Goal: Information Seeking & Learning: Learn about a topic

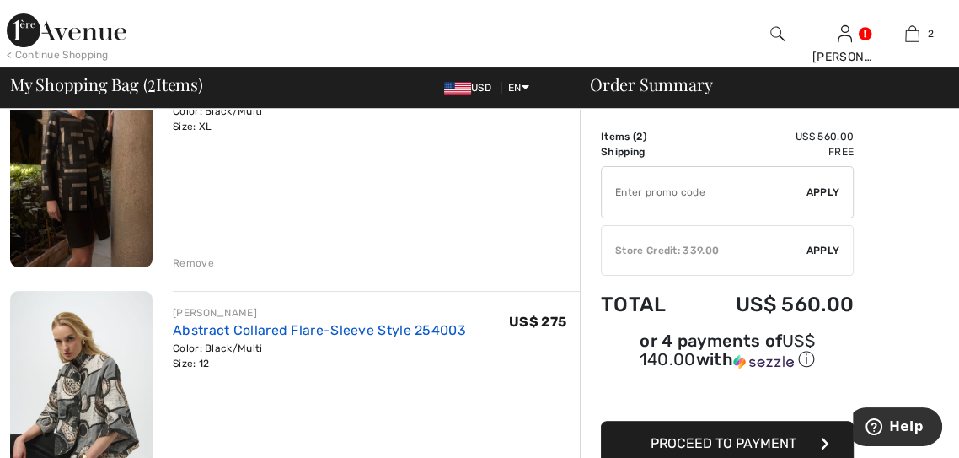
click at [273, 335] on link "Abstract Collared Flare-Sleeve Style 254003" at bounding box center [319, 330] width 293 height 16
click at [62, 386] on img at bounding box center [81, 397] width 142 height 213
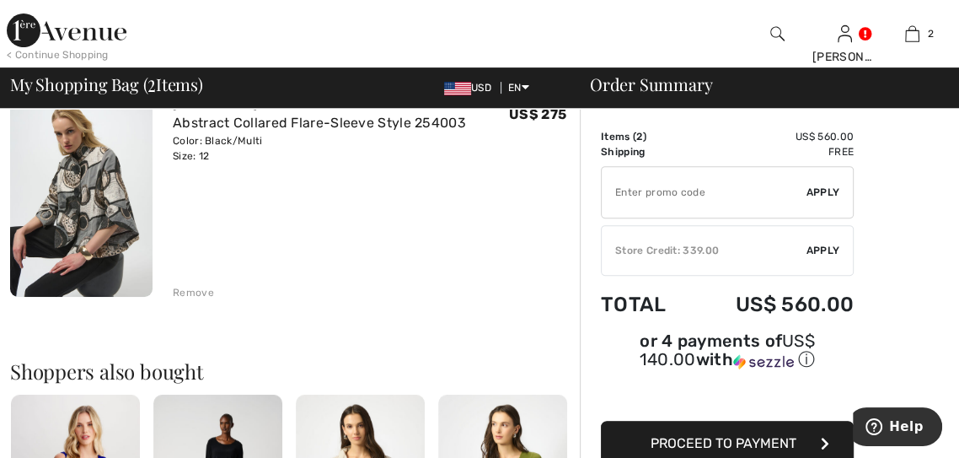
scroll to position [422, 0]
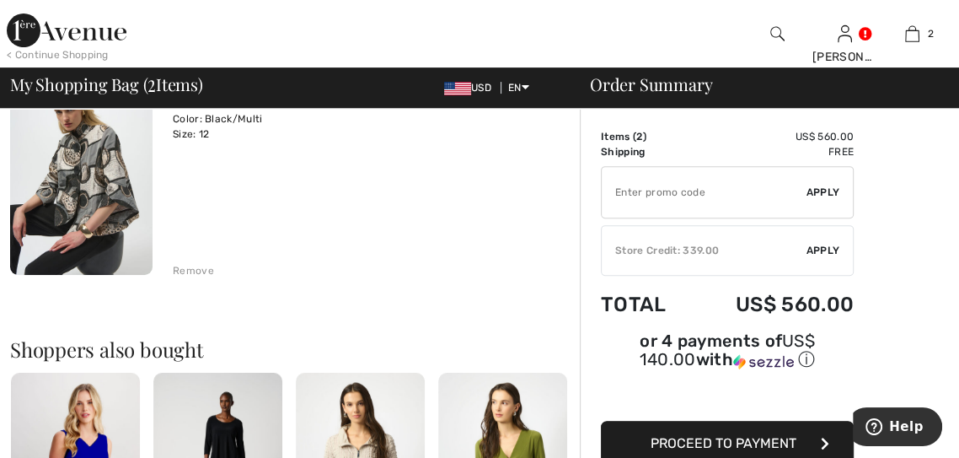
click at [99, 226] on img at bounding box center [81, 168] width 142 height 213
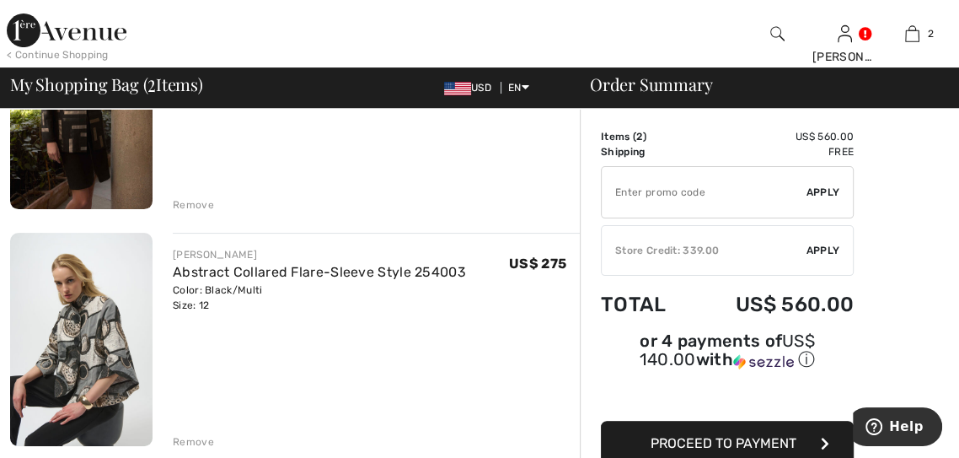
scroll to position [249, 0]
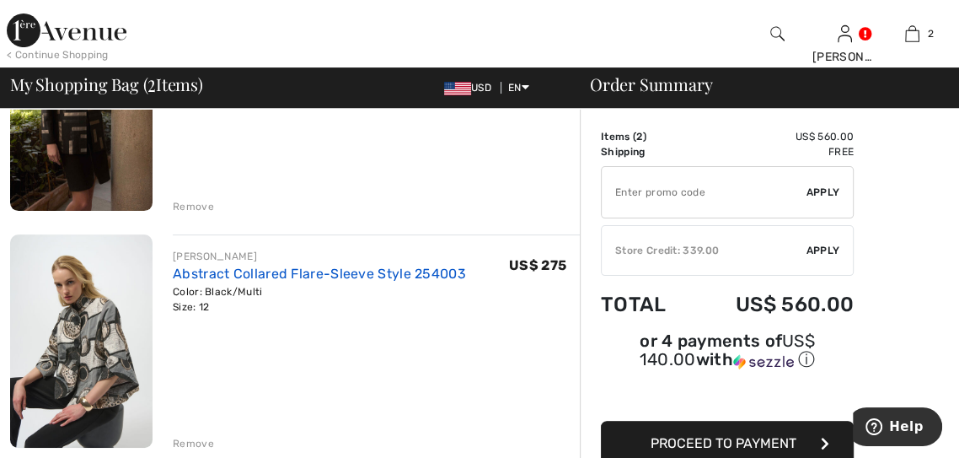
click at [279, 268] on link "Abstract Collared Flare-Sleeve Style 254003" at bounding box center [319, 273] width 293 height 16
click at [334, 270] on link "Abstract Collared Flare-Sleeve Style 254003" at bounding box center [319, 273] width 293 height 16
click at [78, 314] on img at bounding box center [81, 340] width 142 height 213
click at [215, 243] on div "[PERSON_NAME] Abstract Collared Flare-Sleeve Style 254003 Color: Black/Multi Si…" at bounding box center [376, 342] width 407 height 217
click at [222, 251] on div "[PERSON_NAME]" at bounding box center [319, 256] width 293 height 15
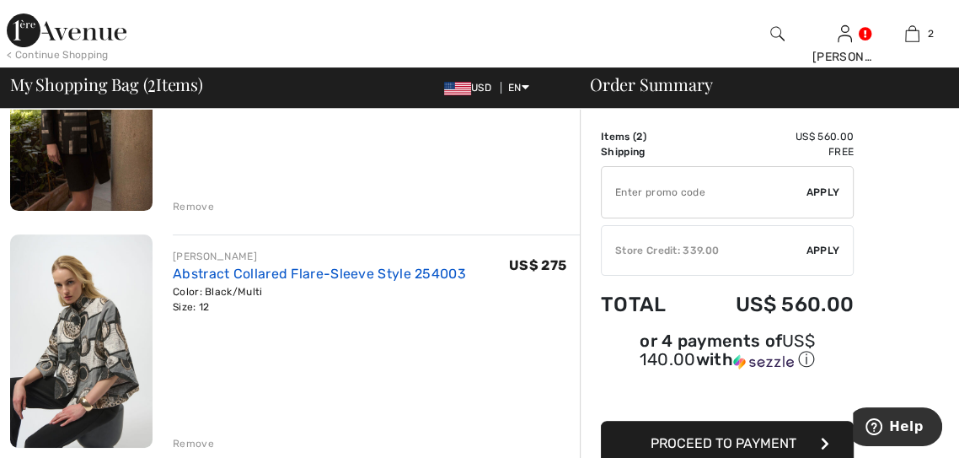
click at [361, 271] on link "Abstract Collared Flare-Sleeve Style 254003" at bounding box center [319, 273] width 293 height 16
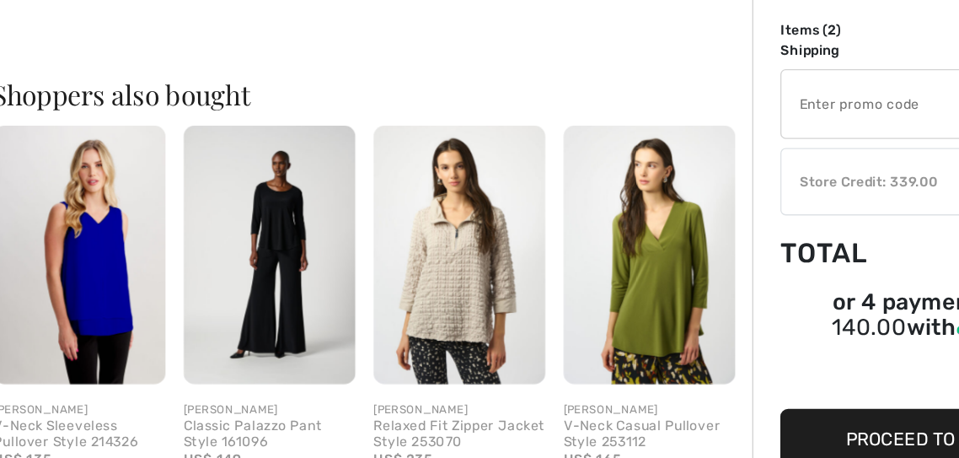
scroll to position [610, 0]
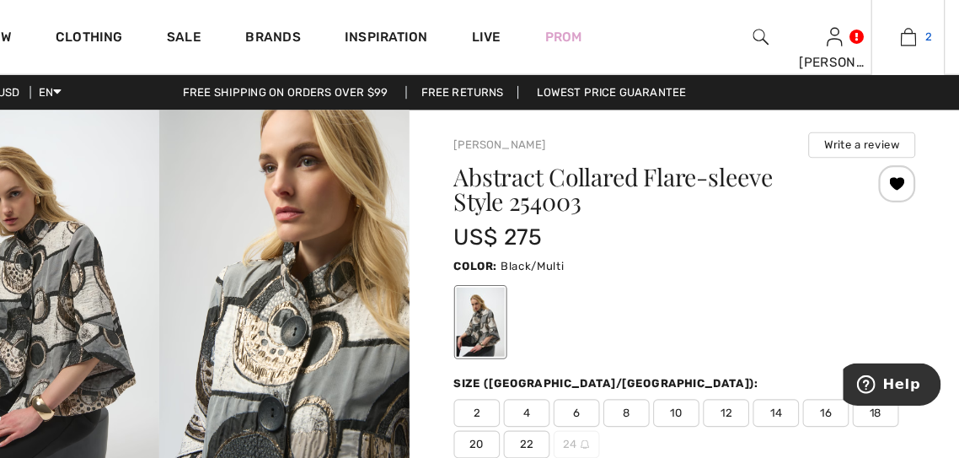
click at [926, 27] on link "2" at bounding box center [912, 34] width 66 height 20
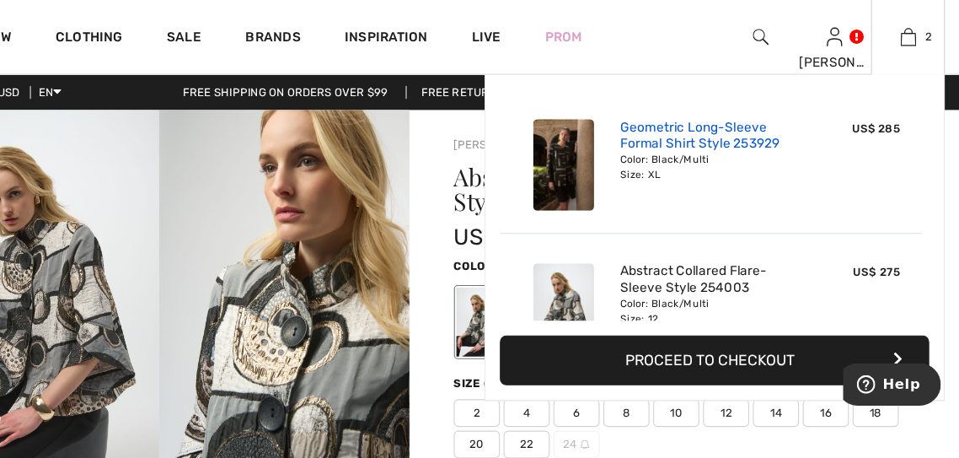
click at [737, 113] on link "Geometric Long-Sleeve Formal Shirt Style 253929" at bounding box center [732, 124] width 166 height 30
click at [715, 118] on link "Geometric Long-Sleeve Formal Shirt Style 253929" at bounding box center [732, 124] width 166 height 30
click at [571, 146] on img at bounding box center [598, 150] width 56 height 83
click at [596, 164] on img at bounding box center [598, 150] width 56 height 83
click at [716, 128] on link "Geometric Long-Sleeve Formal Shirt Style 253929" at bounding box center [732, 124] width 166 height 30
